Goal: Transaction & Acquisition: Purchase product/service

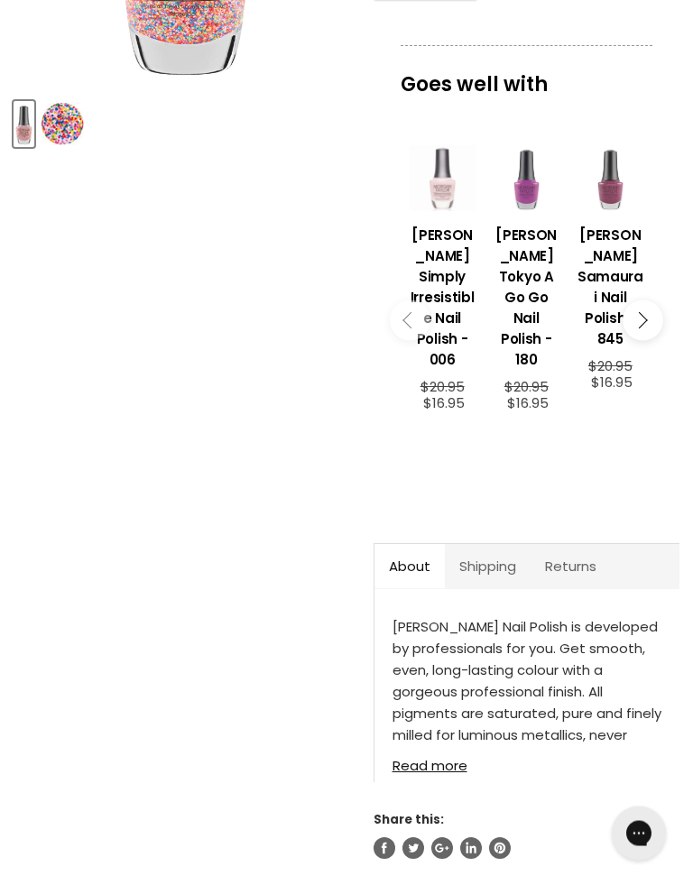
scroll to position [474, 0]
click at [461, 747] on link "Read more" at bounding box center [527, 760] width 269 height 26
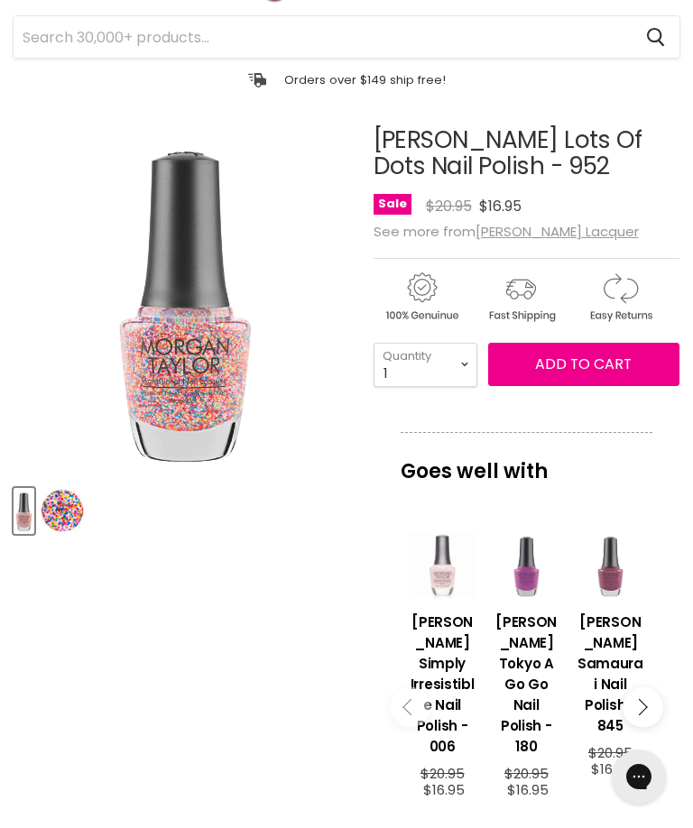
scroll to position [0, 0]
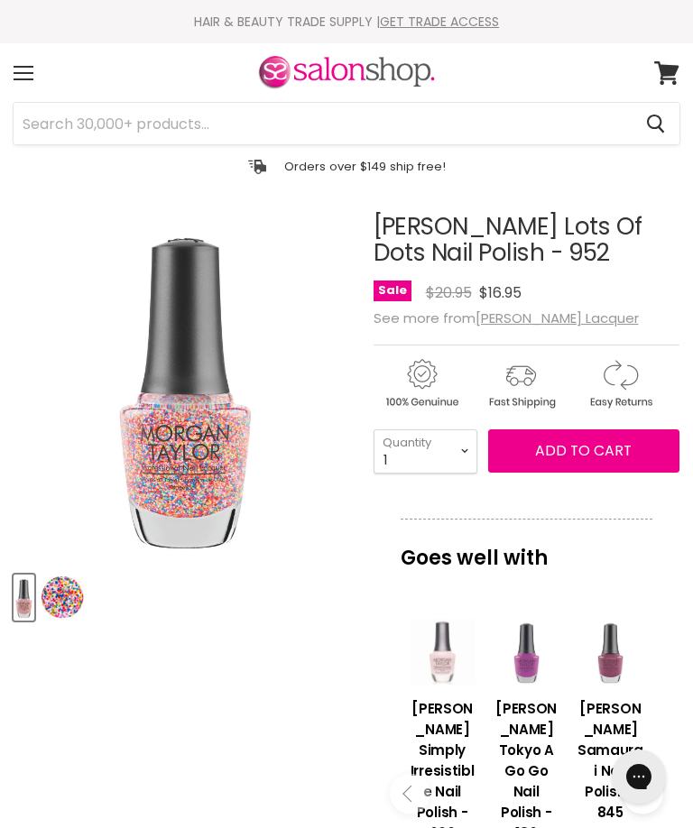
click at [34, 71] on div "Menu" at bounding box center [24, 73] width 38 height 42
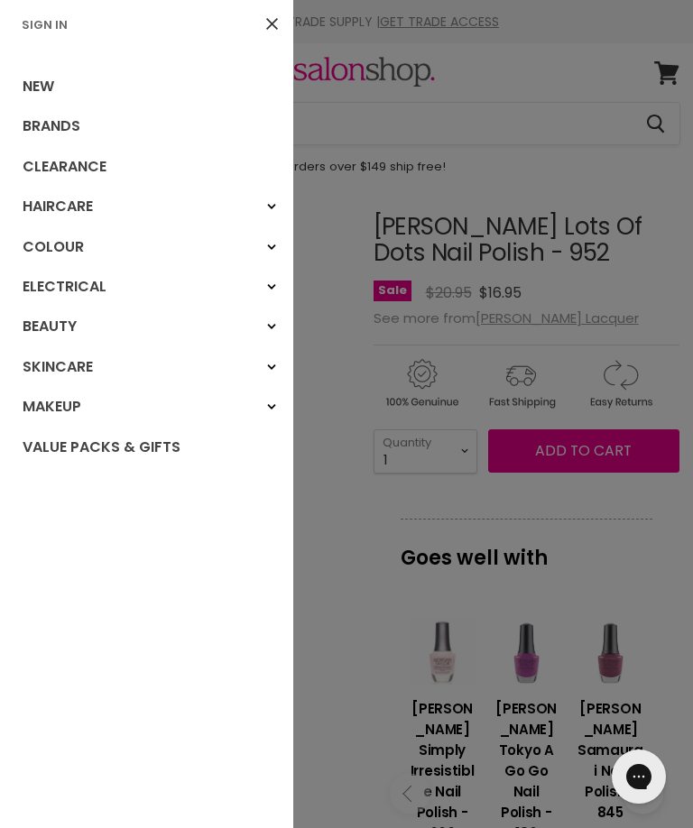
click at [40, 330] on link "Beauty" at bounding box center [146, 327] width 293 height 40
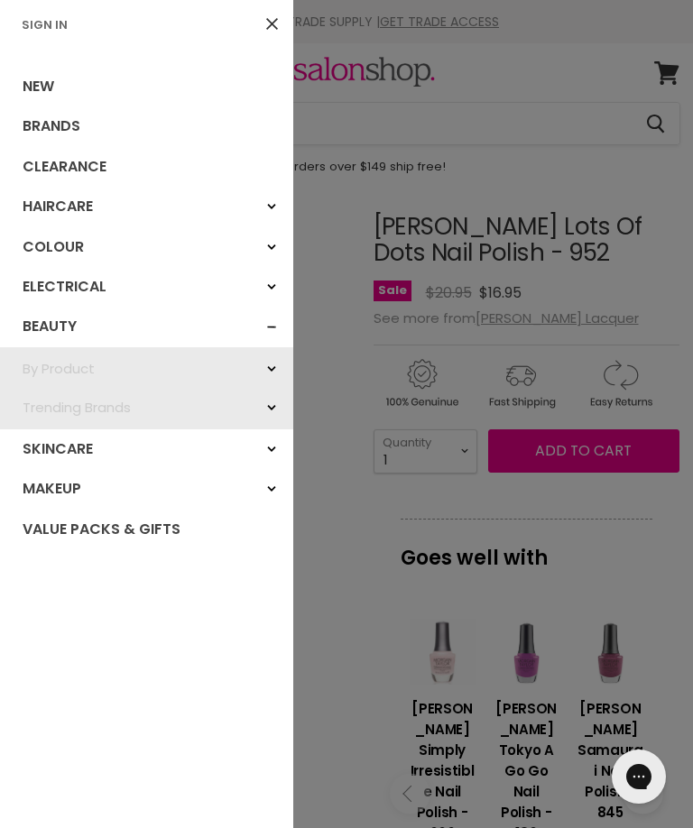
click at [273, 370] on div "By Product" at bounding box center [271, 369] width 32 height 32
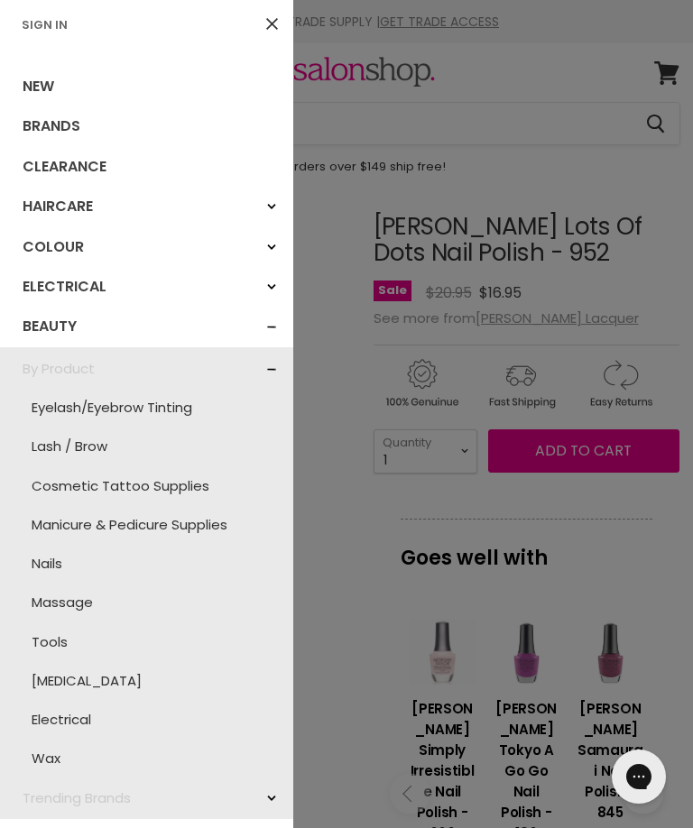
click at [57, 564] on link "Nails" at bounding box center [146, 563] width 275 height 39
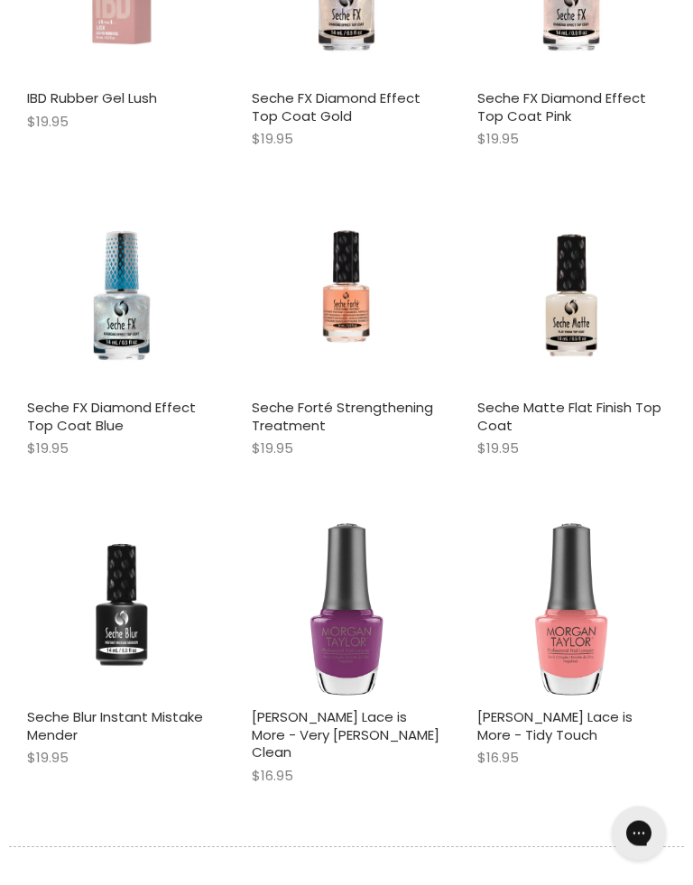
scroll to position [4544, 0]
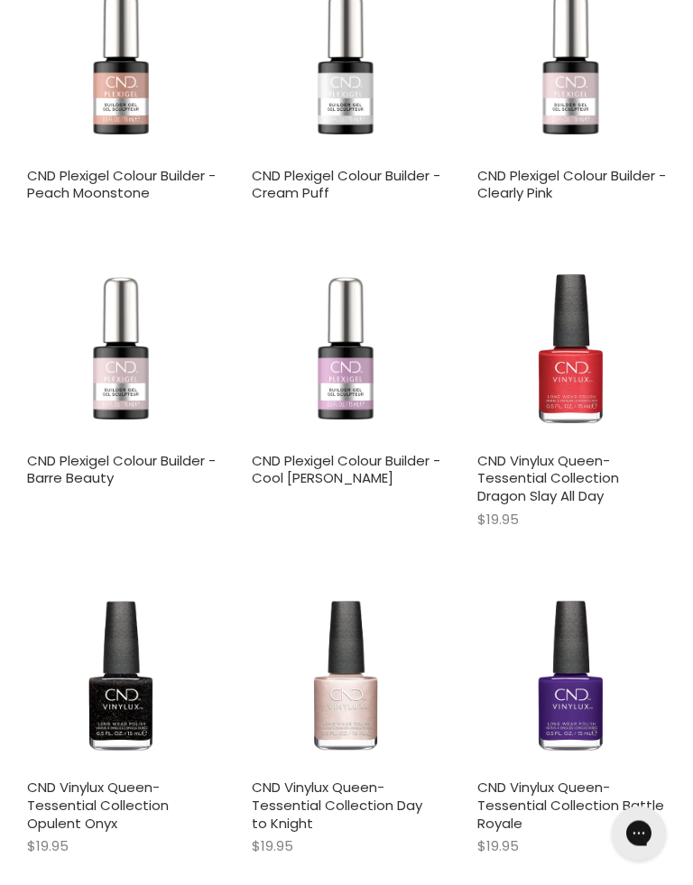
scroll to position [9196, 0]
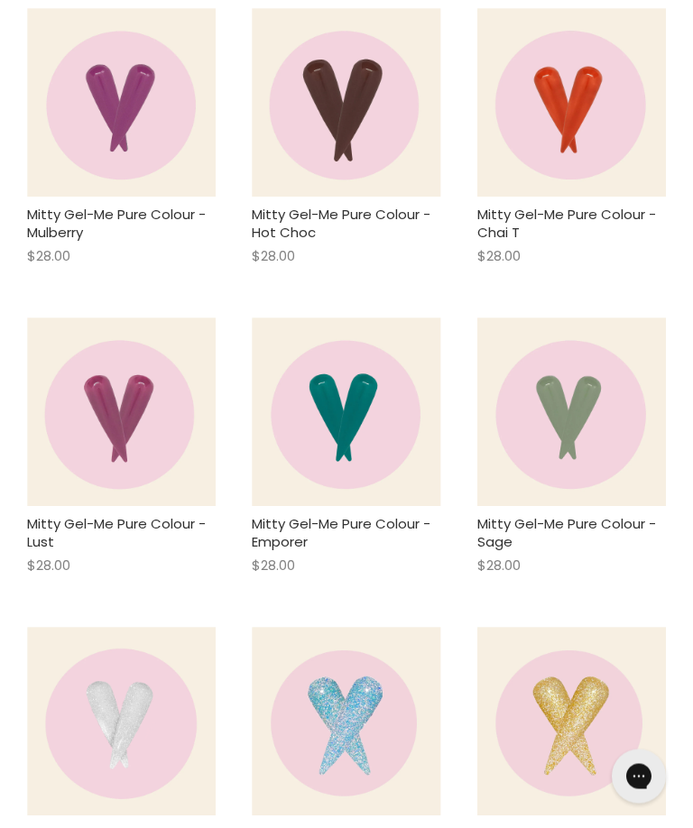
scroll to position [13306, 0]
